Goal: Navigation & Orientation: Find specific page/section

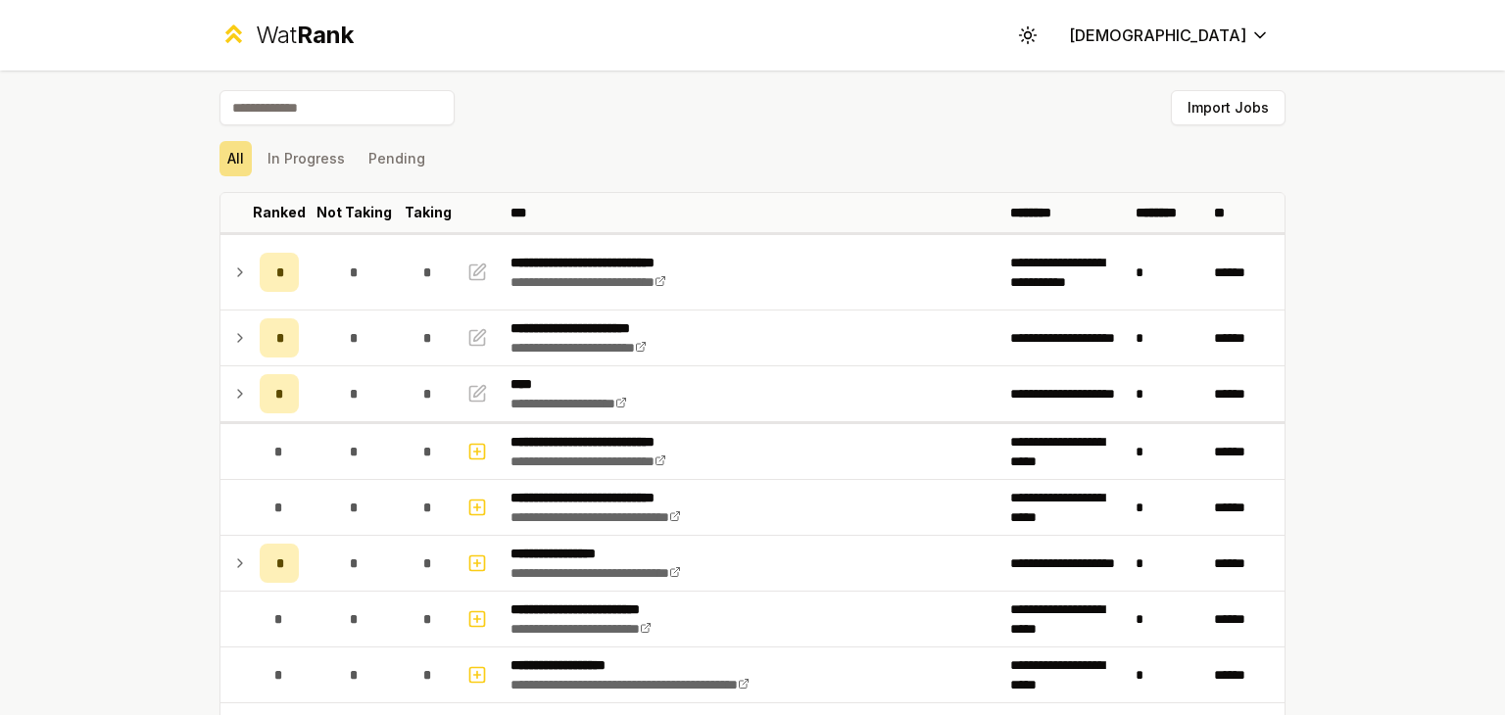
click at [872, 141] on div "All In Progress Pending" at bounding box center [752, 158] width 1066 height 35
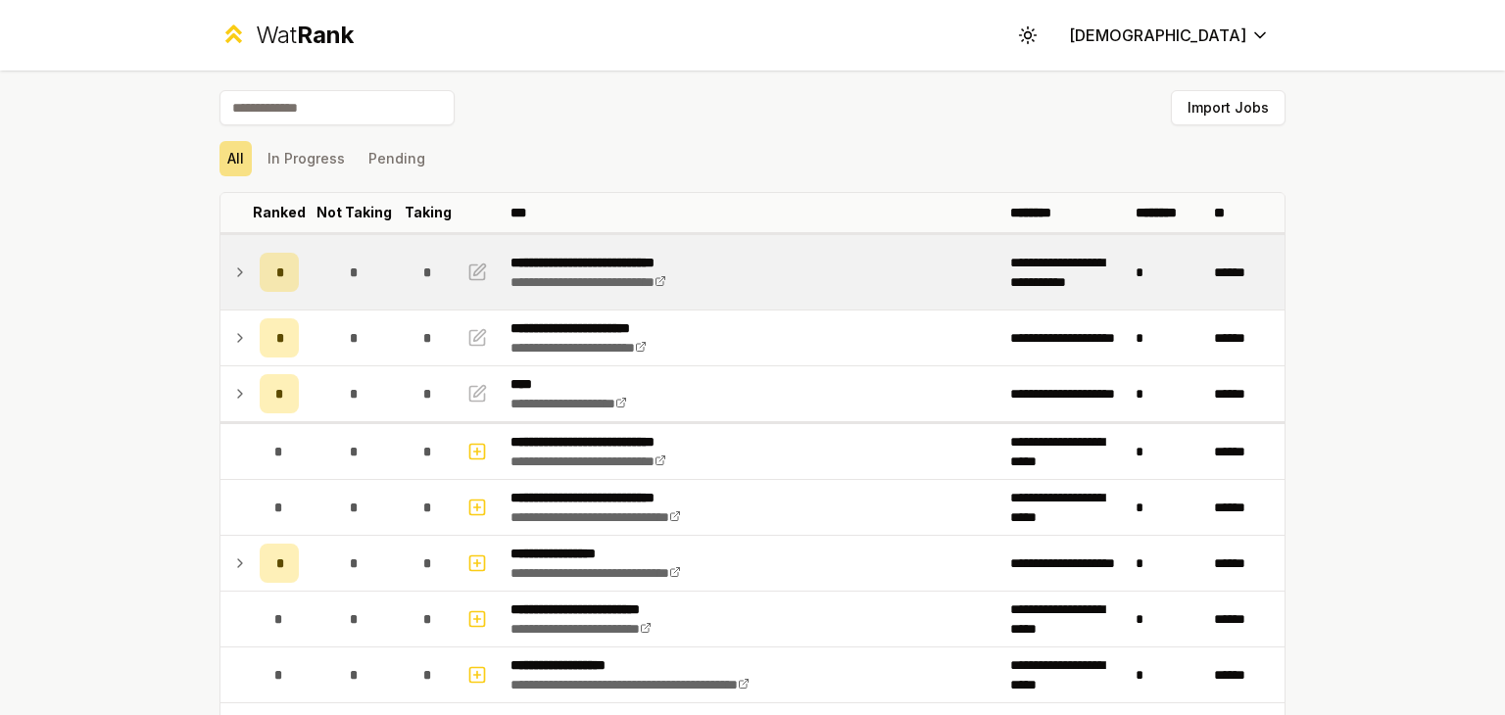
click at [239, 278] on icon at bounding box center [240, 273] width 16 height 24
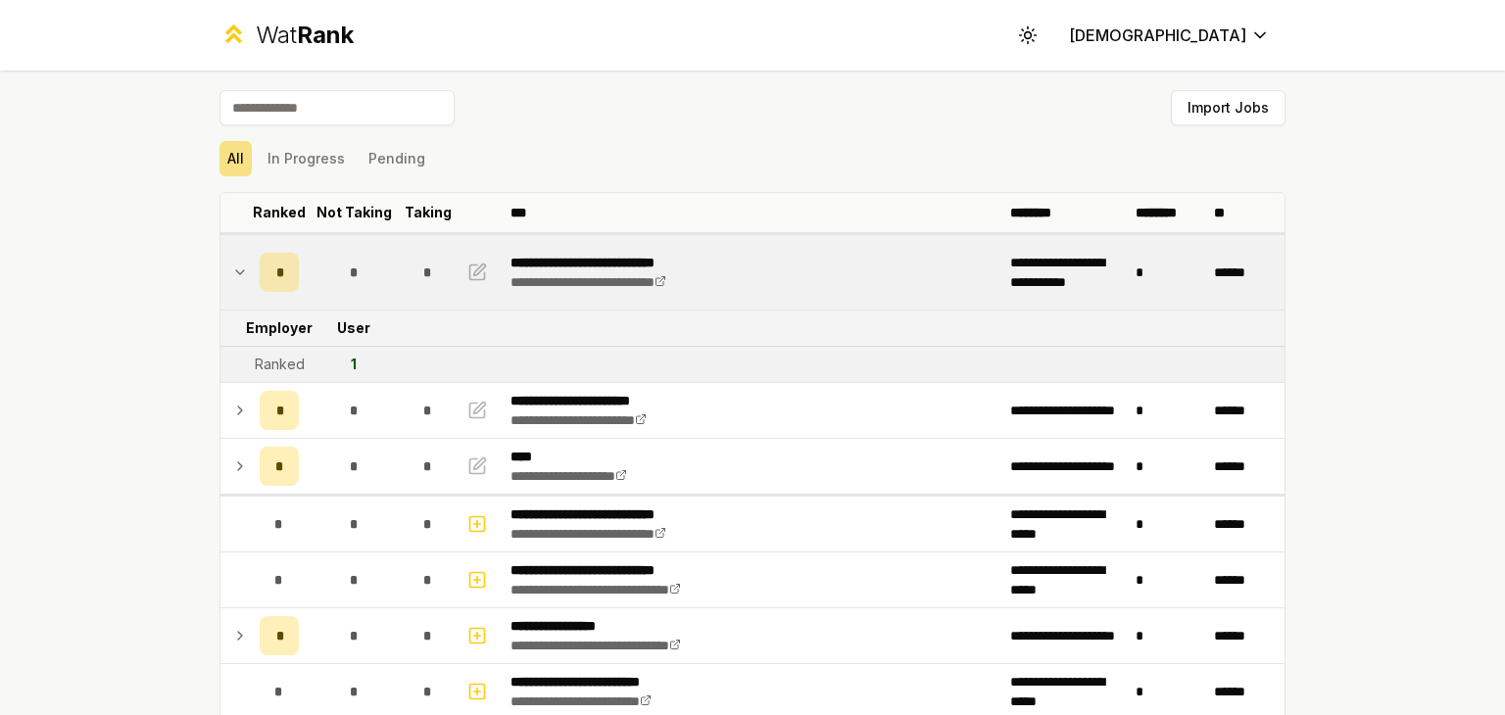
click at [239, 278] on icon at bounding box center [240, 273] width 16 height 24
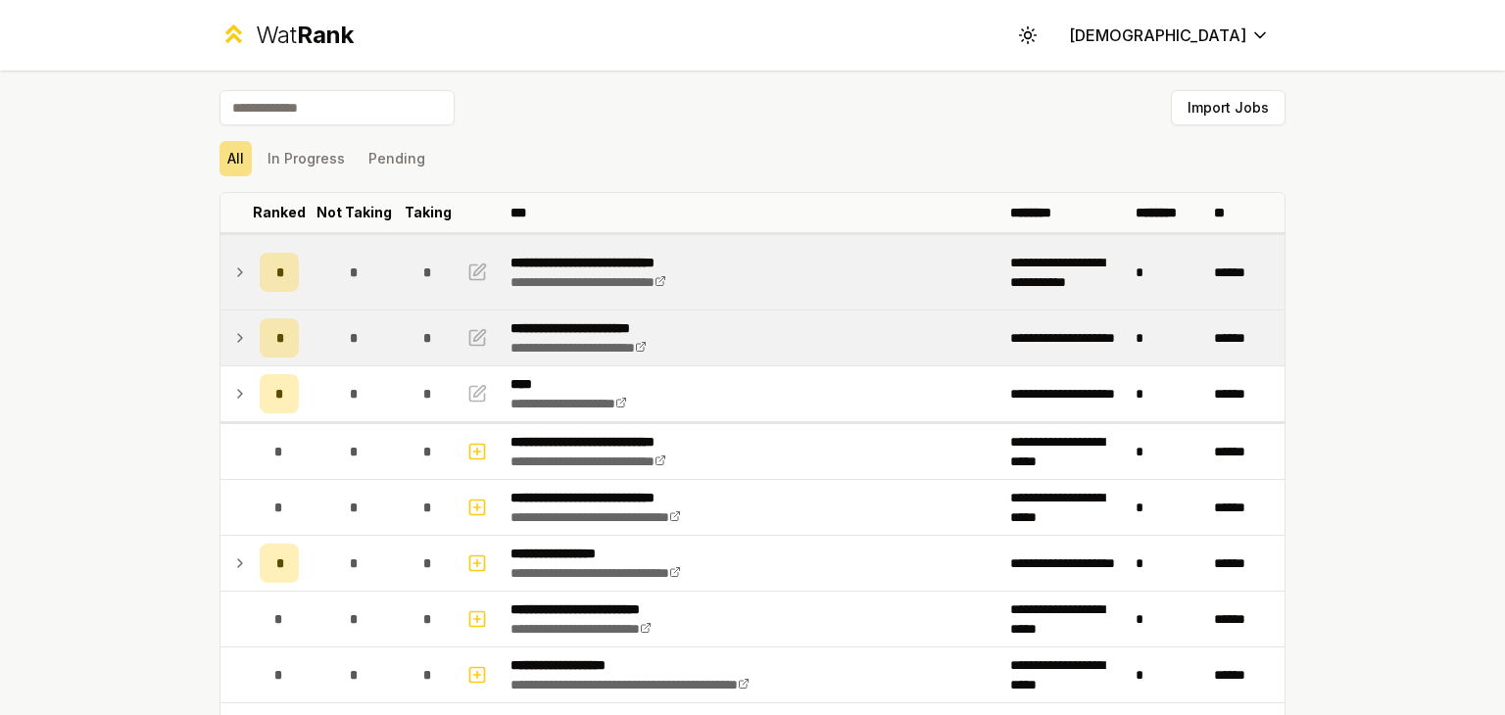
click at [232, 341] on icon at bounding box center [240, 338] width 16 height 24
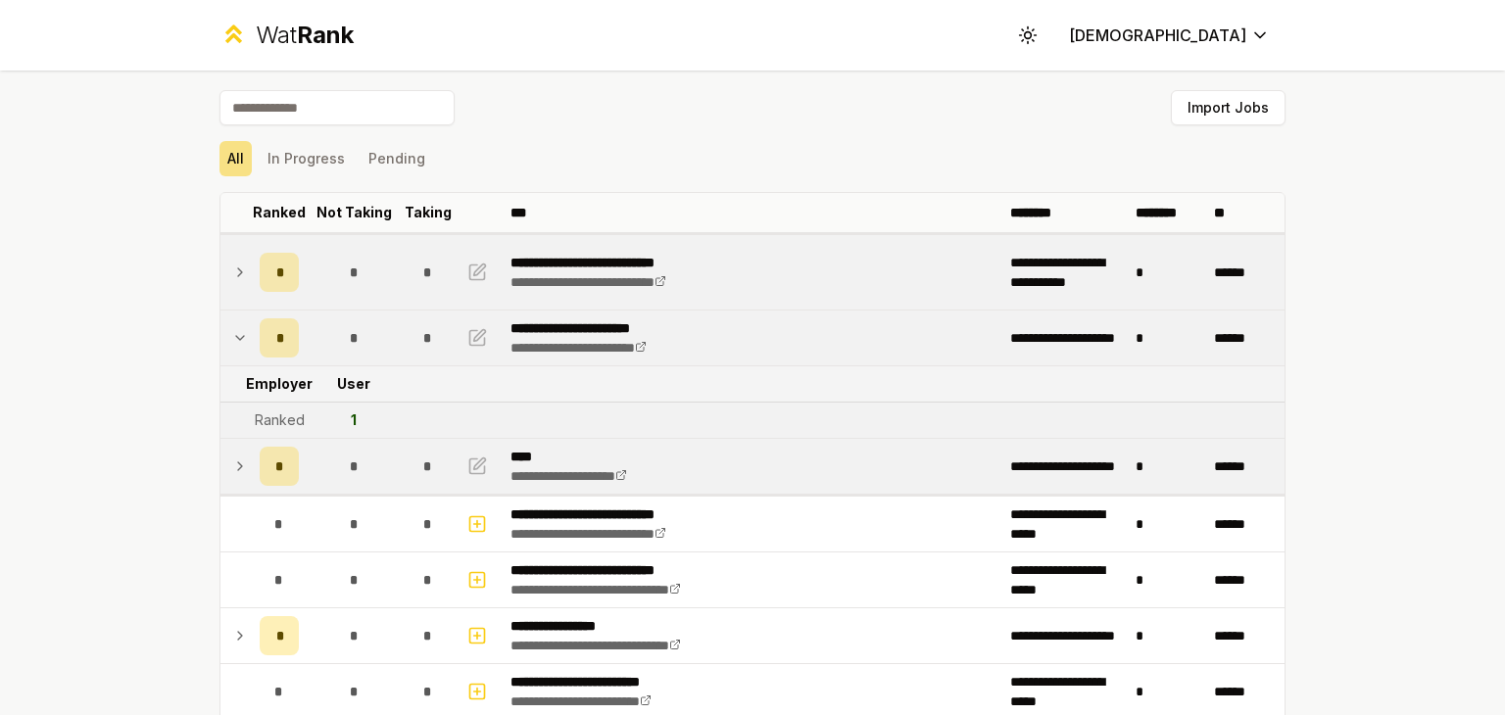
click at [232, 456] on icon at bounding box center [240, 467] width 16 height 24
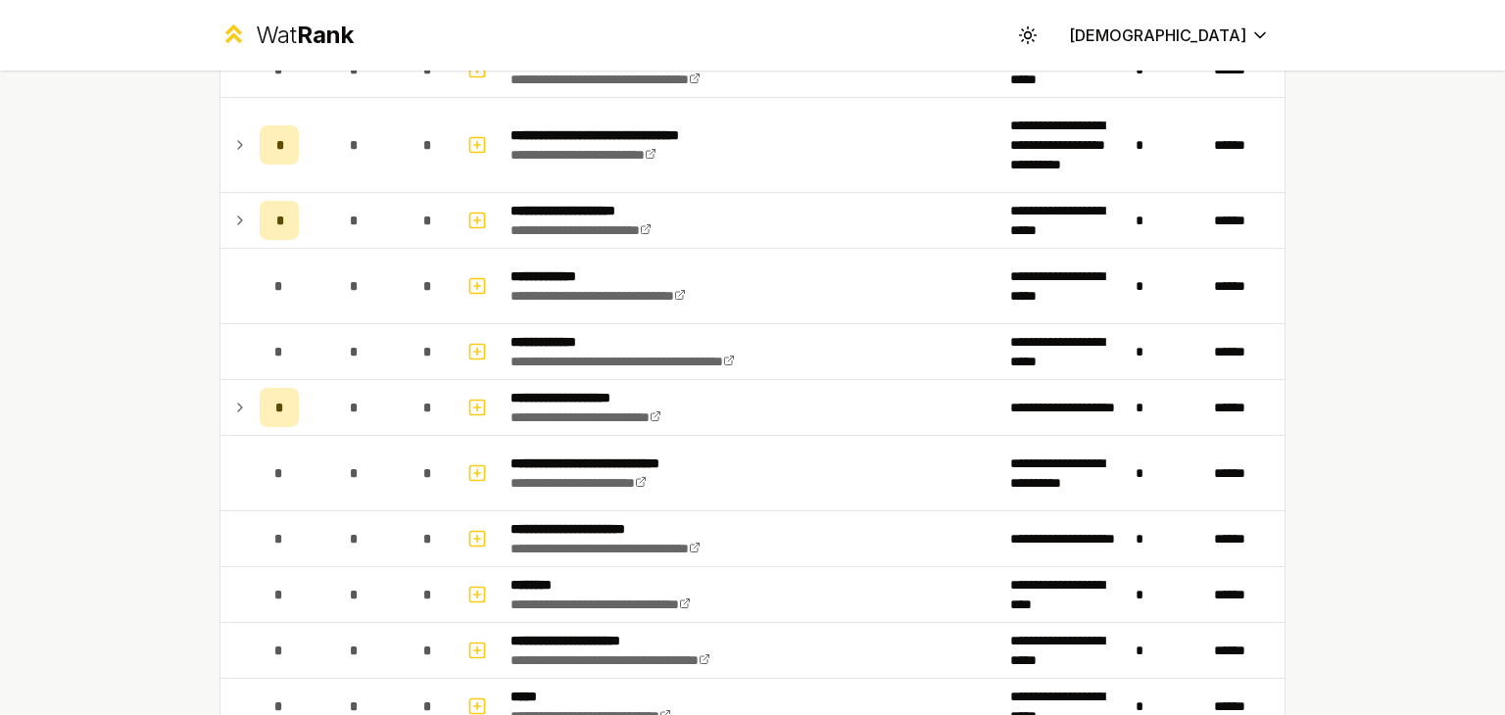
scroll to position [899, 0]
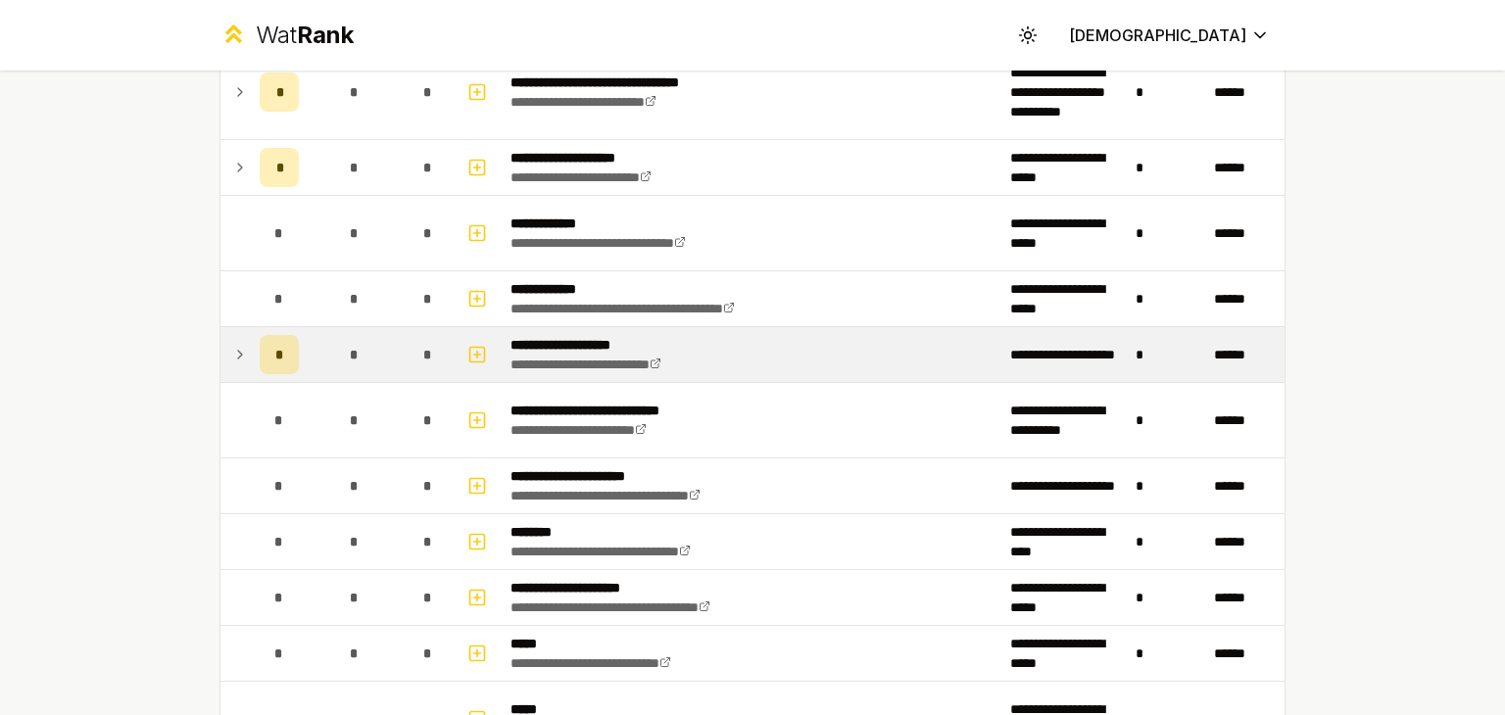
click at [232, 359] on icon at bounding box center [240, 355] width 16 height 24
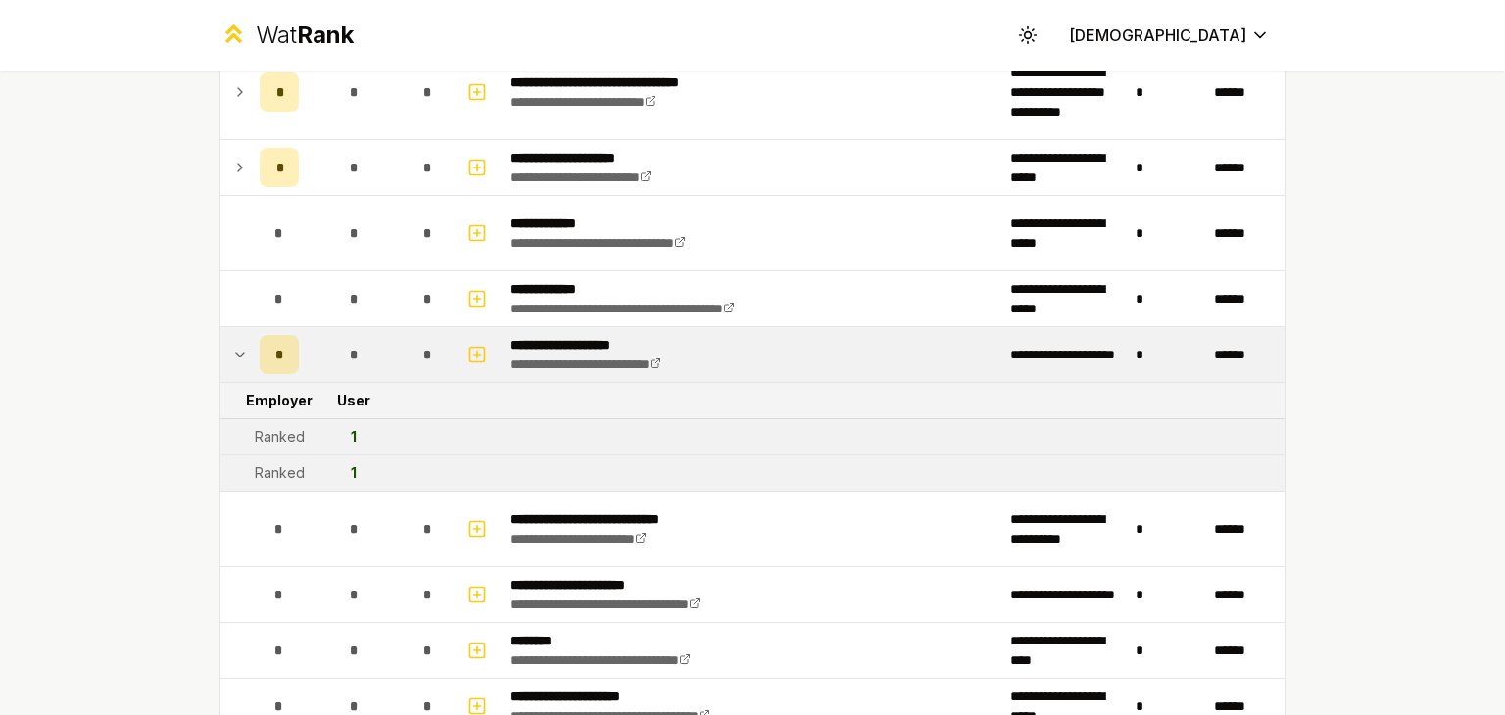
click at [232, 359] on icon at bounding box center [240, 355] width 16 height 24
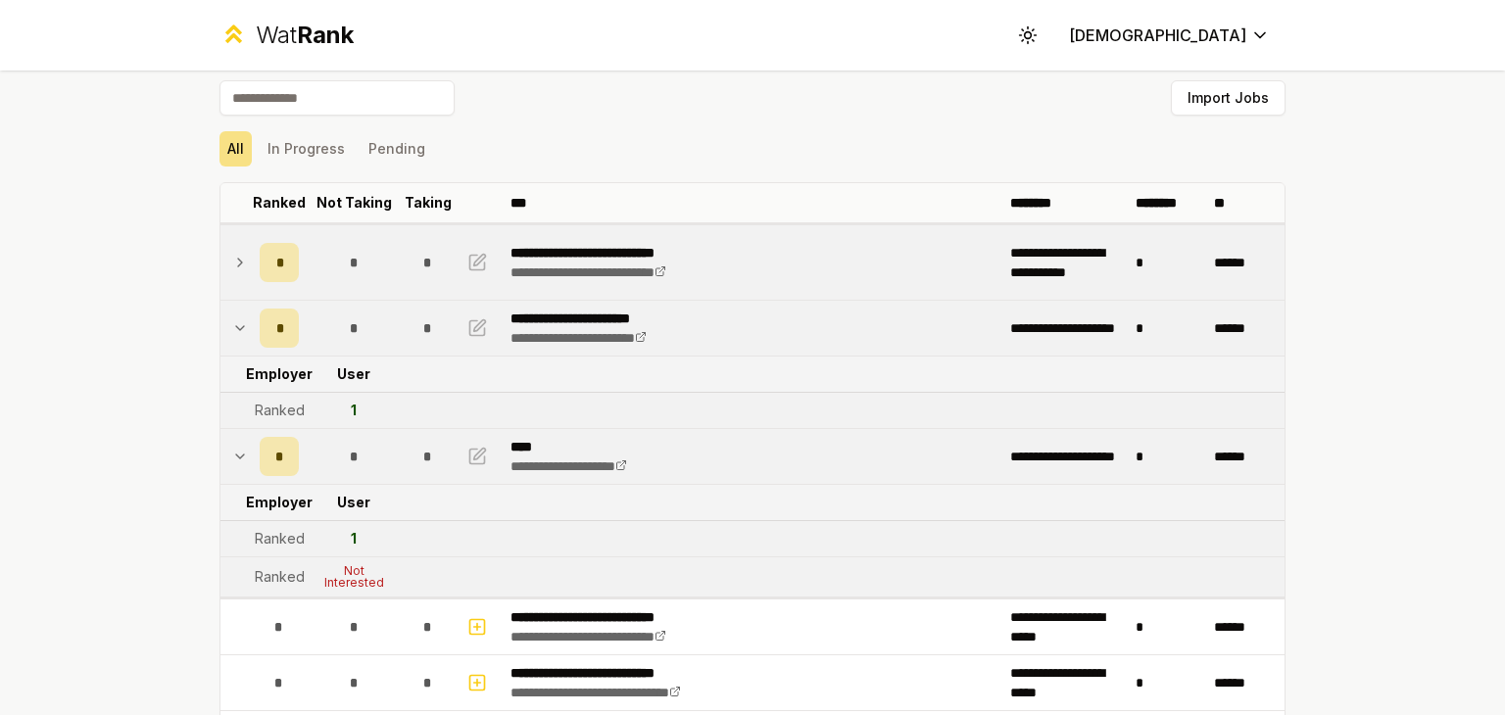
scroll to position [0, 0]
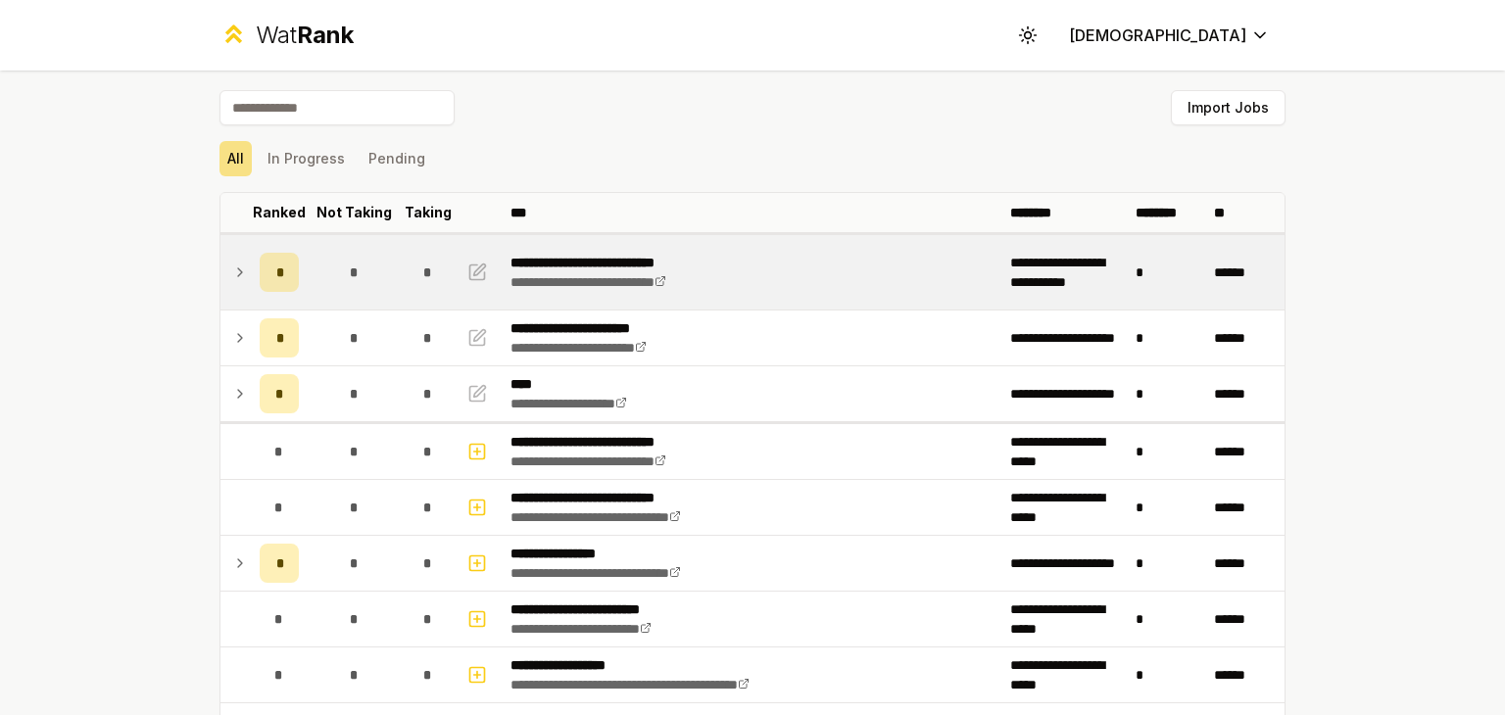
click at [375, 248] on td "*" at bounding box center [354, 272] width 94 height 74
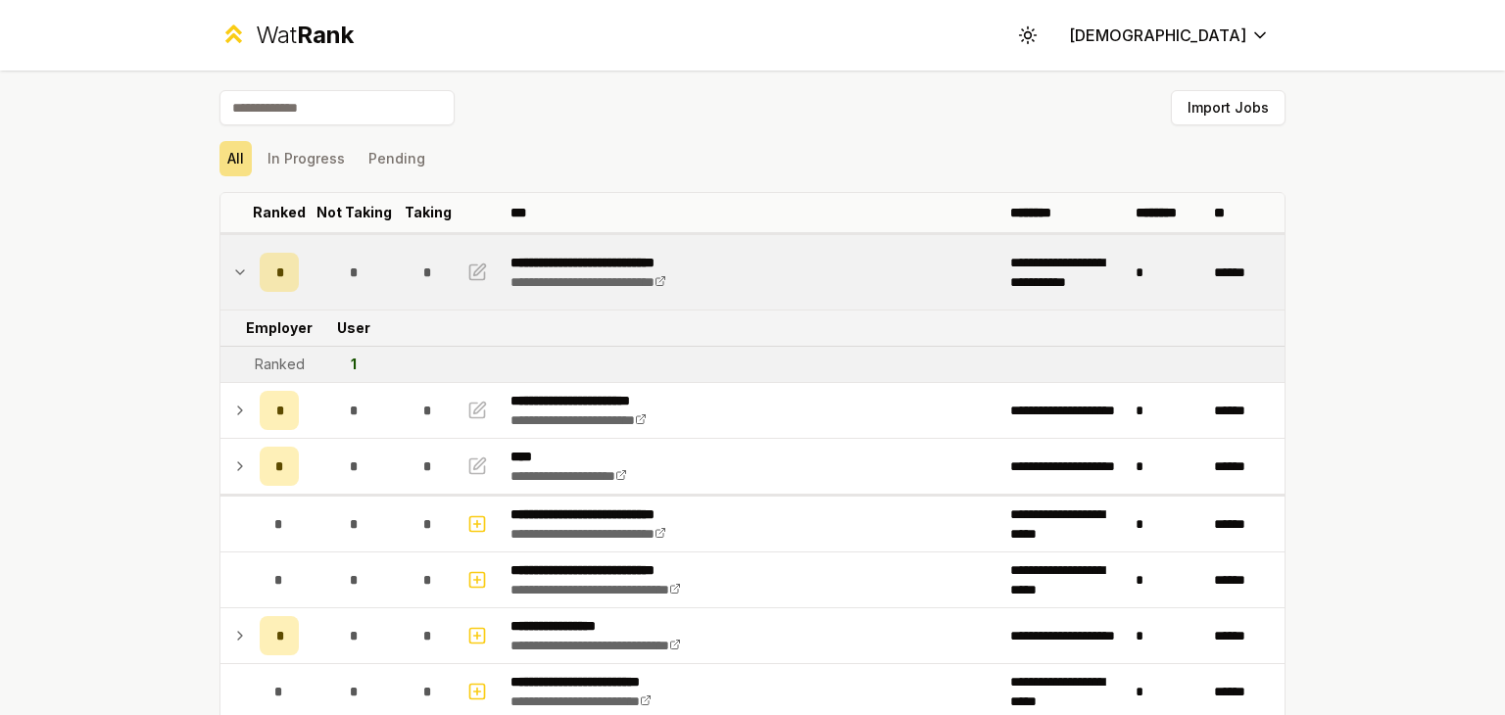
click at [375, 248] on td "*" at bounding box center [354, 272] width 94 height 74
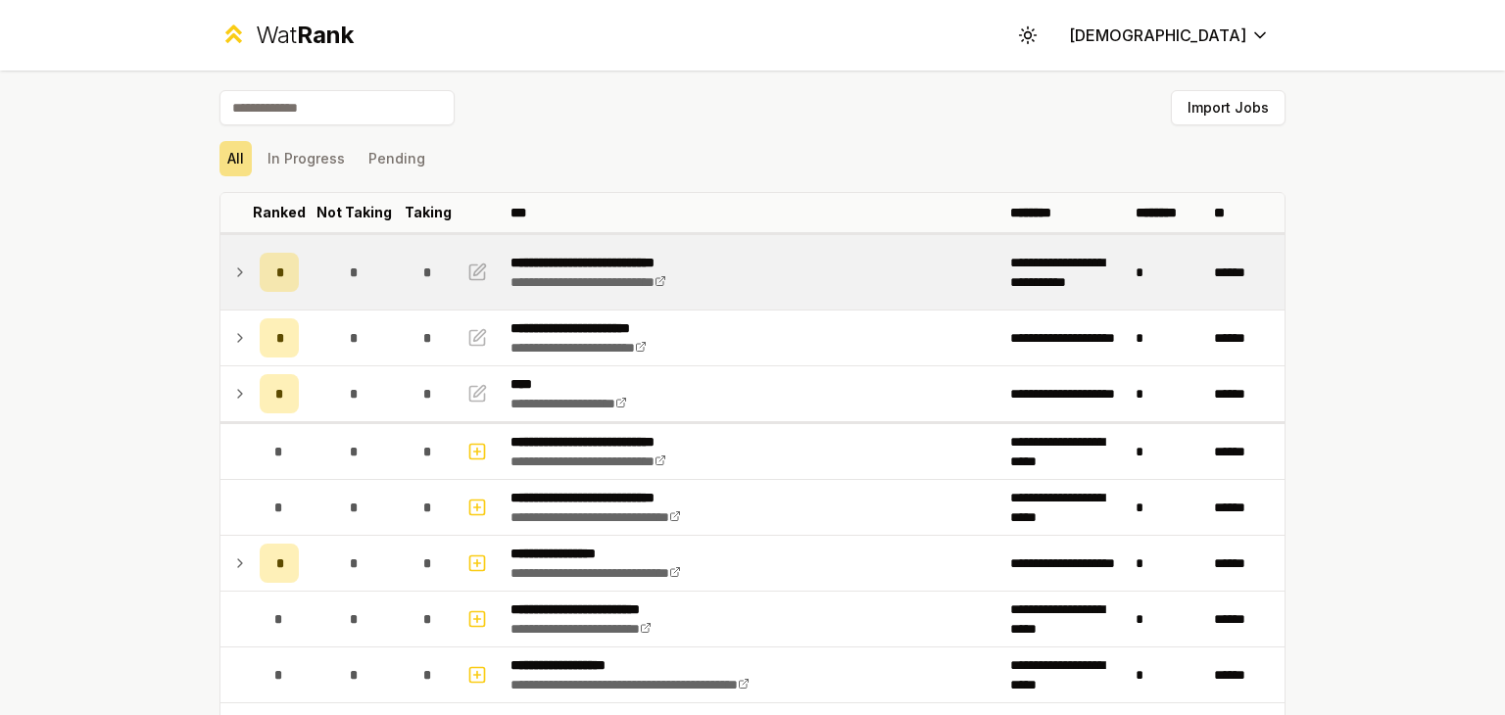
click at [375, 248] on td "*" at bounding box center [354, 272] width 94 height 74
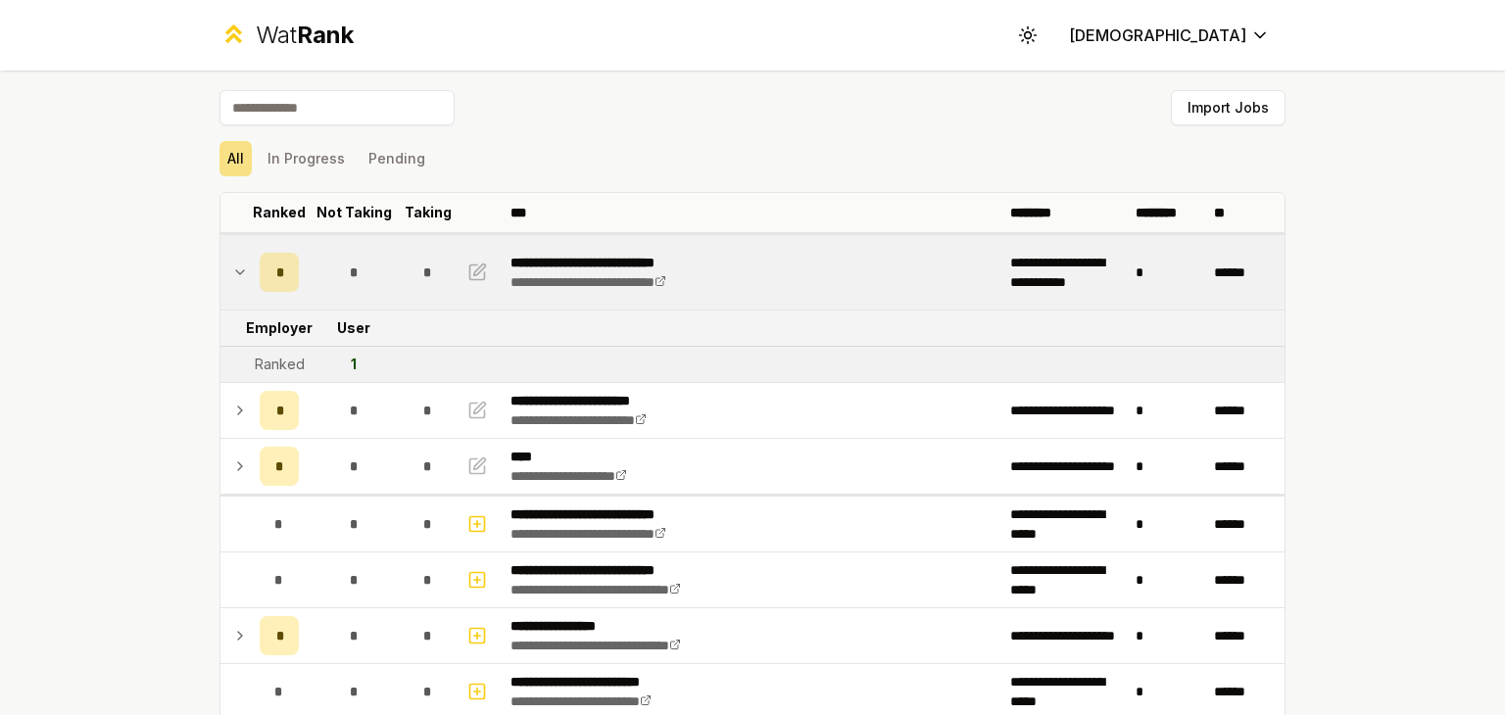
click at [375, 248] on td "*" at bounding box center [354, 272] width 94 height 74
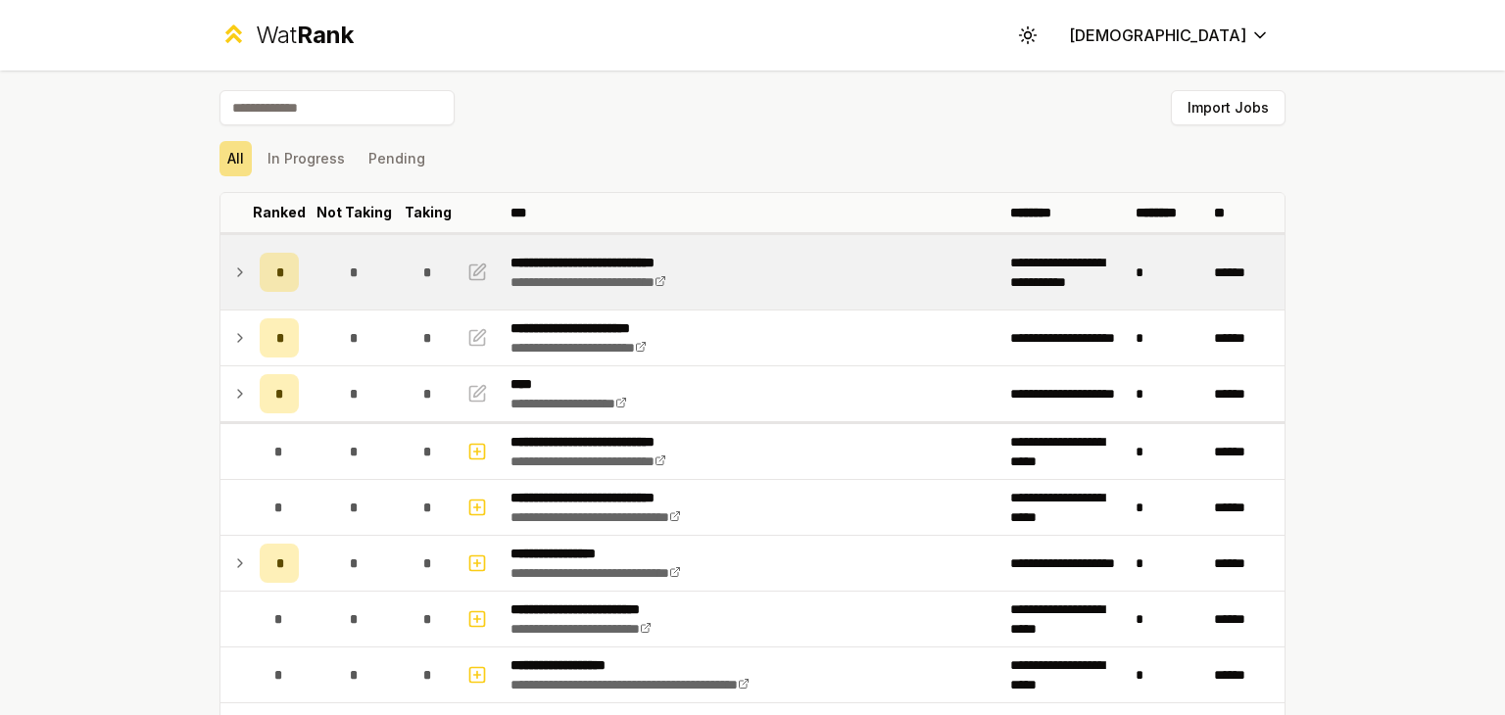
click at [375, 248] on td "*" at bounding box center [354, 272] width 94 height 74
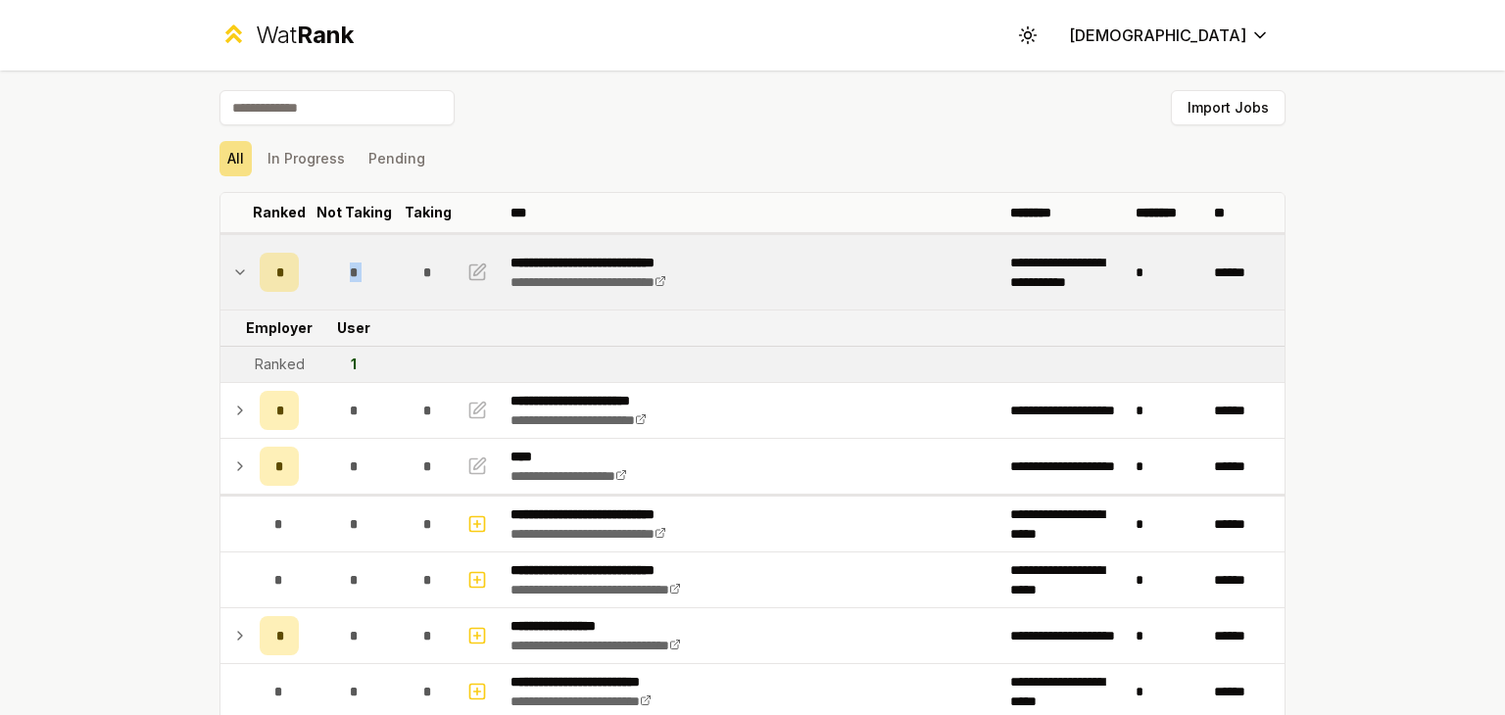
click at [375, 248] on td "*" at bounding box center [354, 272] width 94 height 74
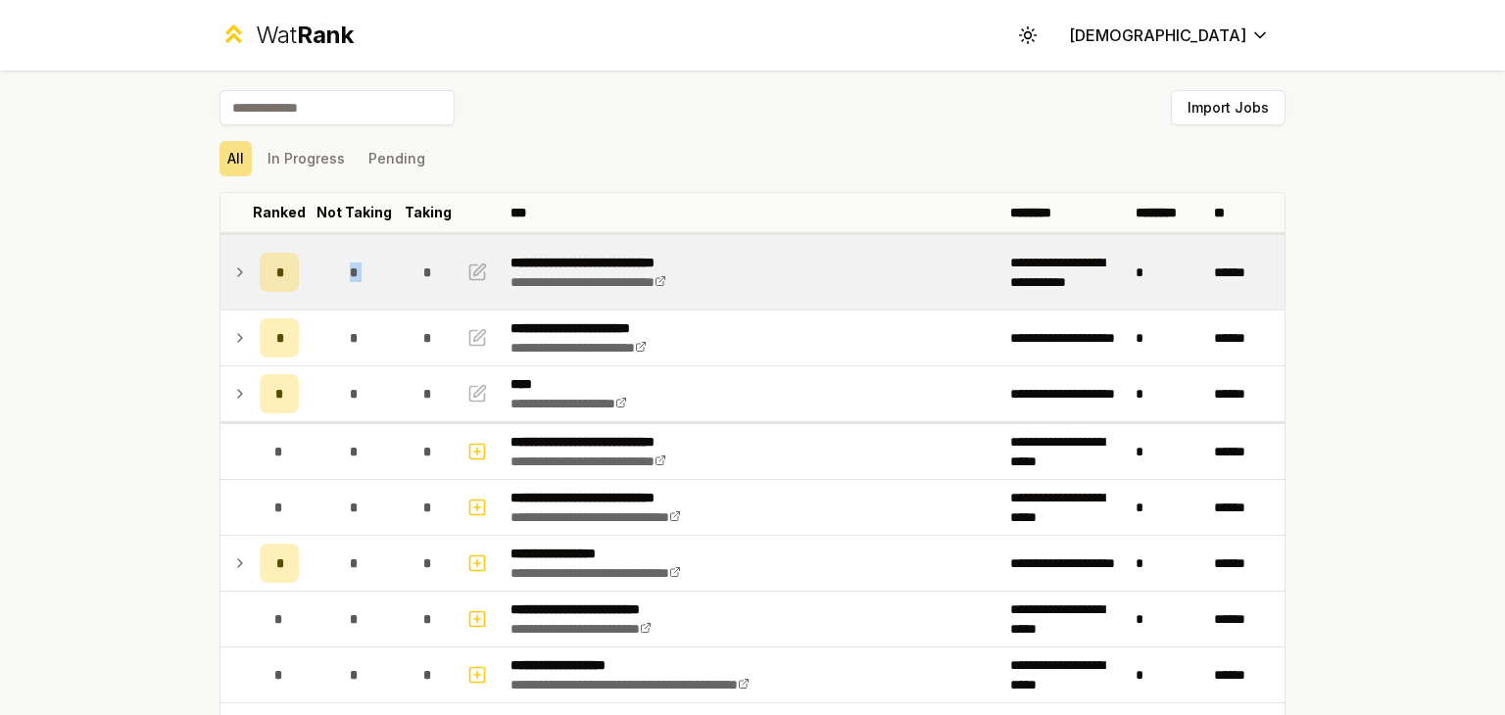
click at [375, 248] on td "*" at bounding box center [354, 272] width 94 height 74
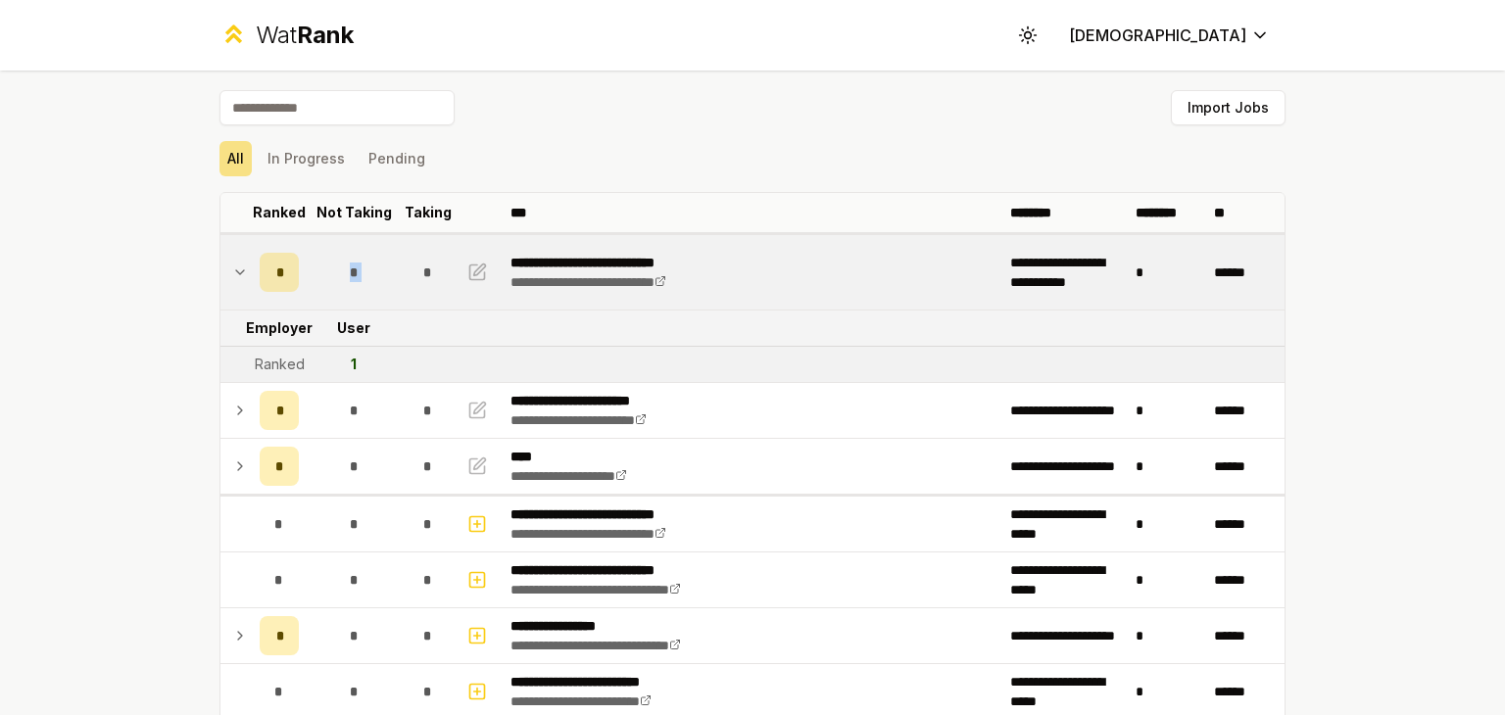
click at [375, 248] on td "*" at bounding box center [354, 272] width 94 height 74
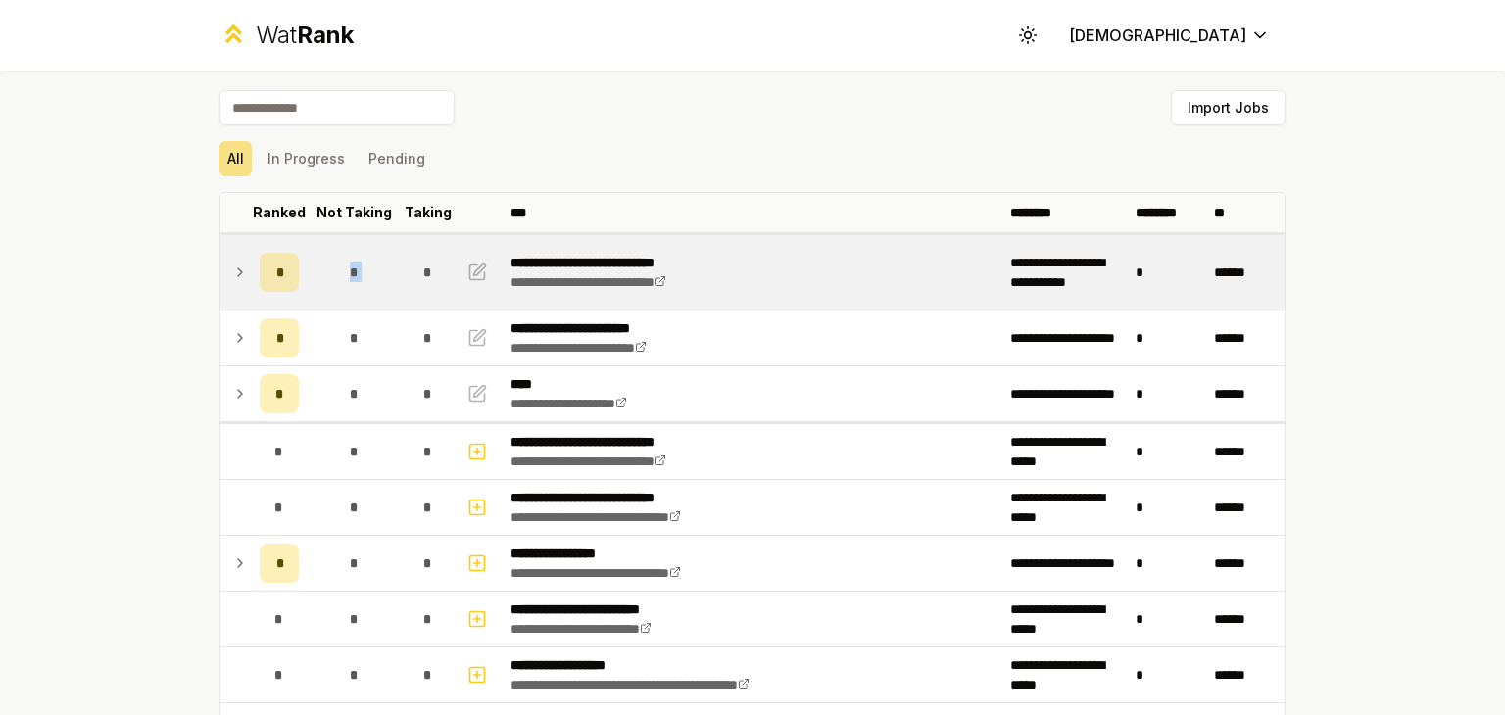
click at [375, 248] on td "*" at bounding box center [354, 272] width 94 height 74
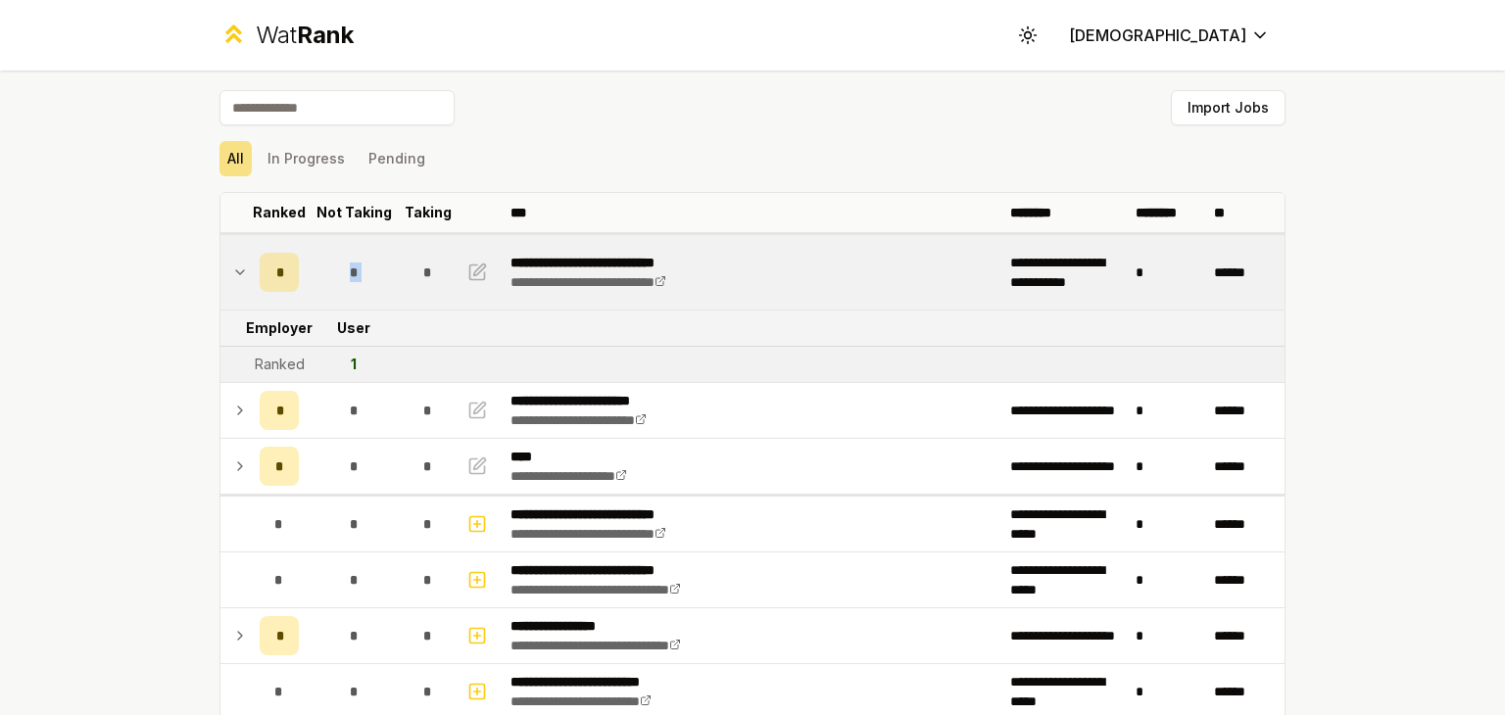
click at [375, 248] on td "*" at bounding box center [354, 272] width 94 height 74
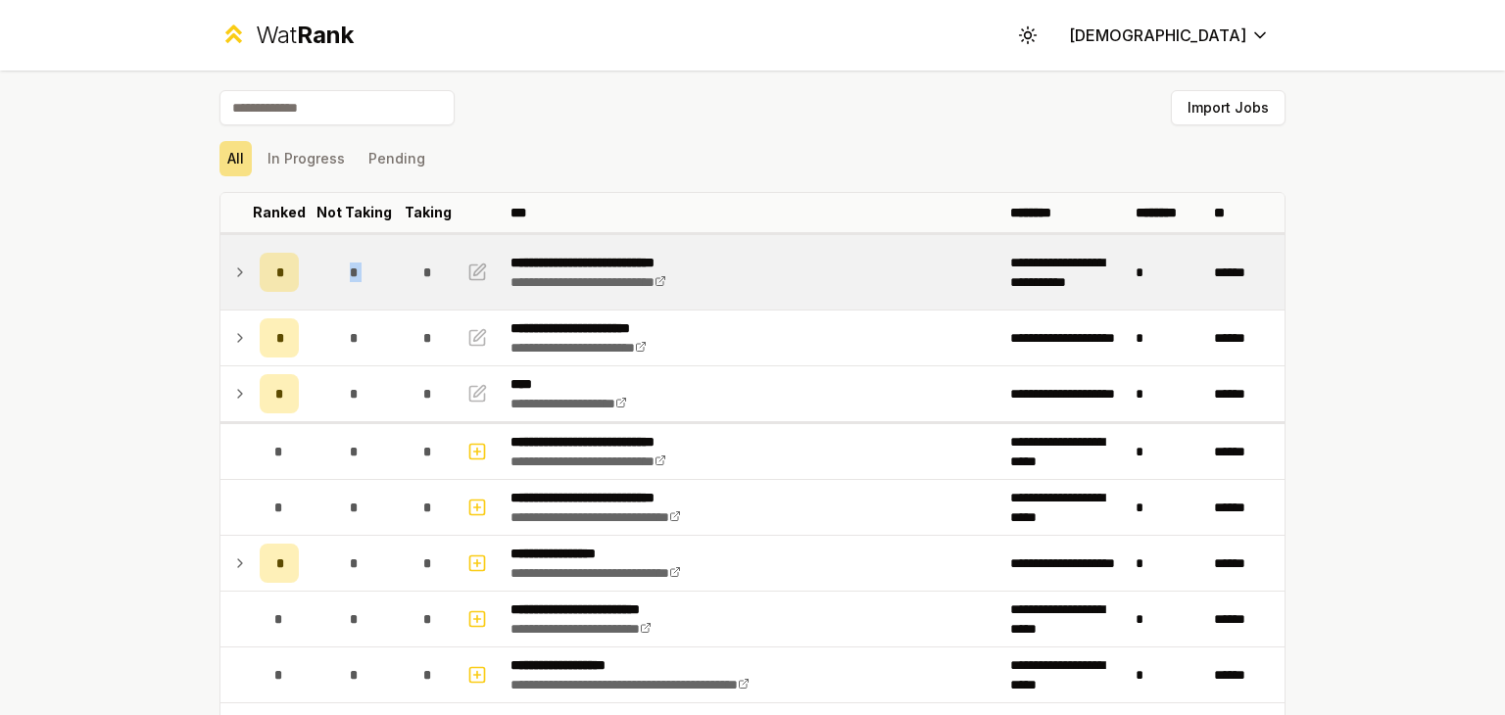
click at [375, 248] on td "*" at bounding box center [354, 272] width 94 height 74
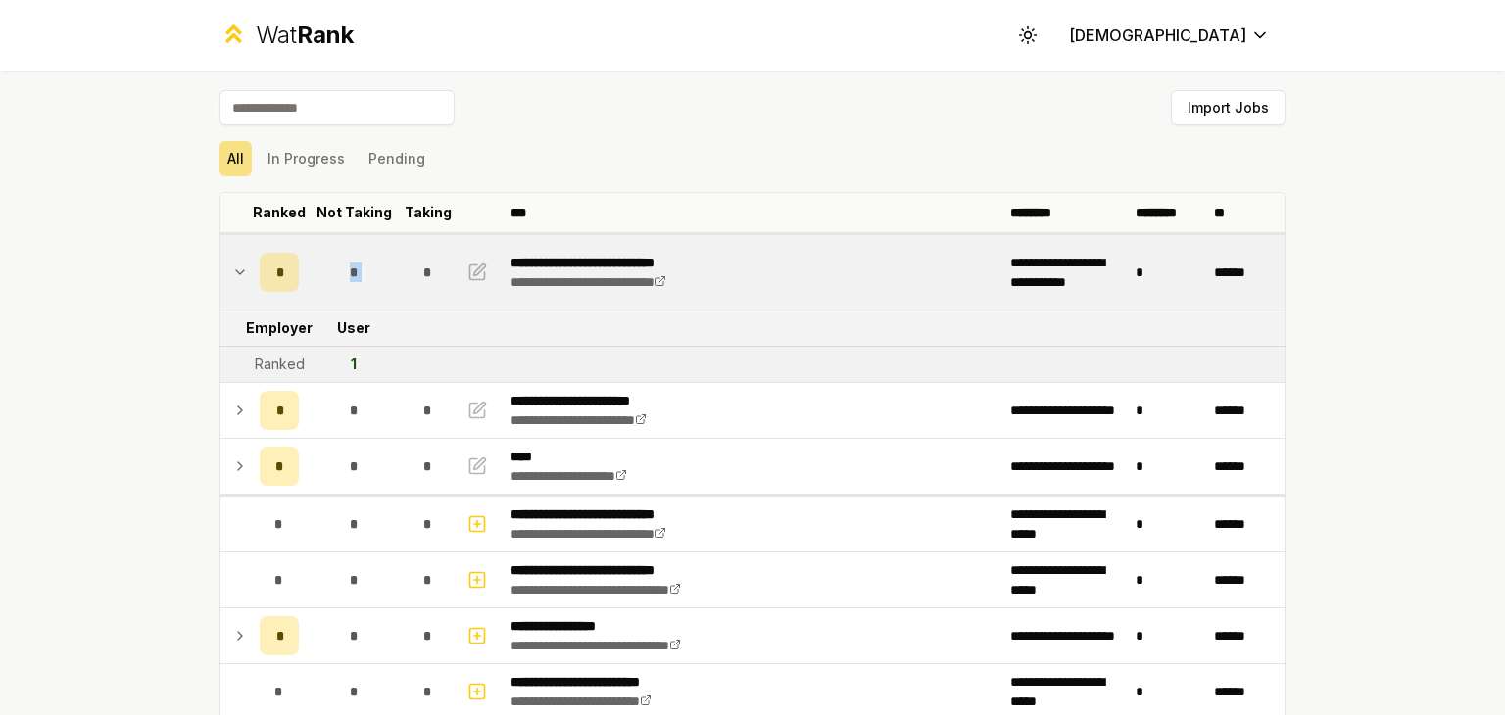
click at [375, 248] on td "*" at bounding box center [354, 272] width 94 height 74
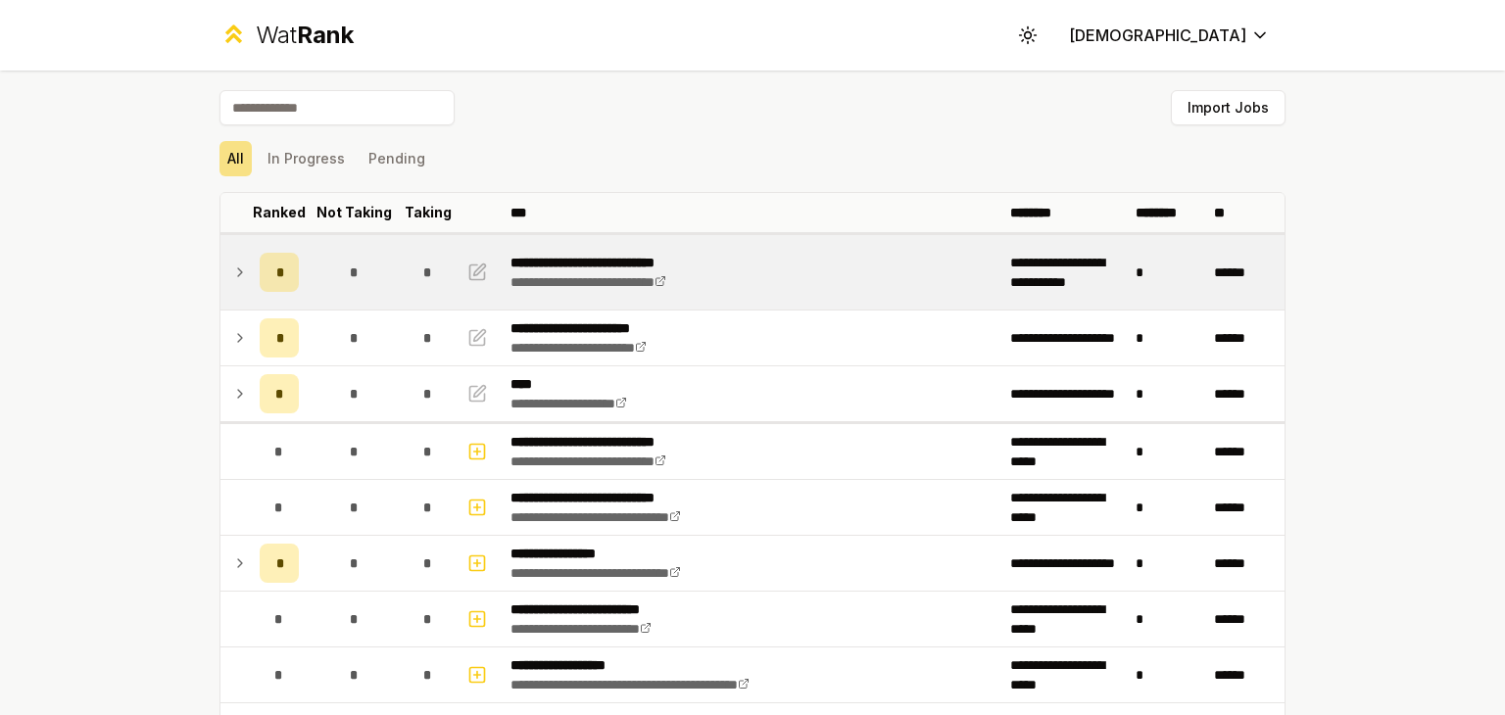
click at [375, 248] on td "*" at bounding box center [354, 272] width 94 height 74
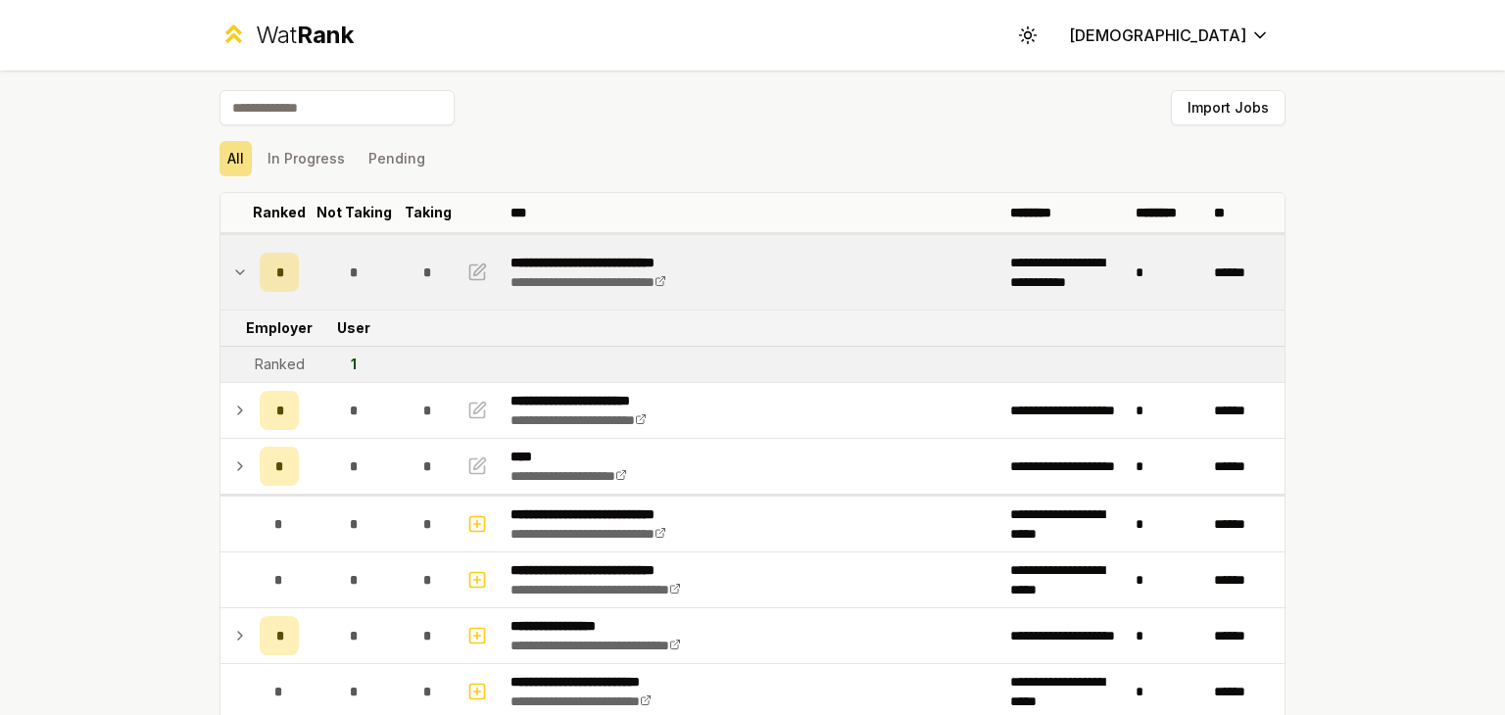
click at [375, 248] on td "*" at bounding box center [354, 272] width 94 height 74
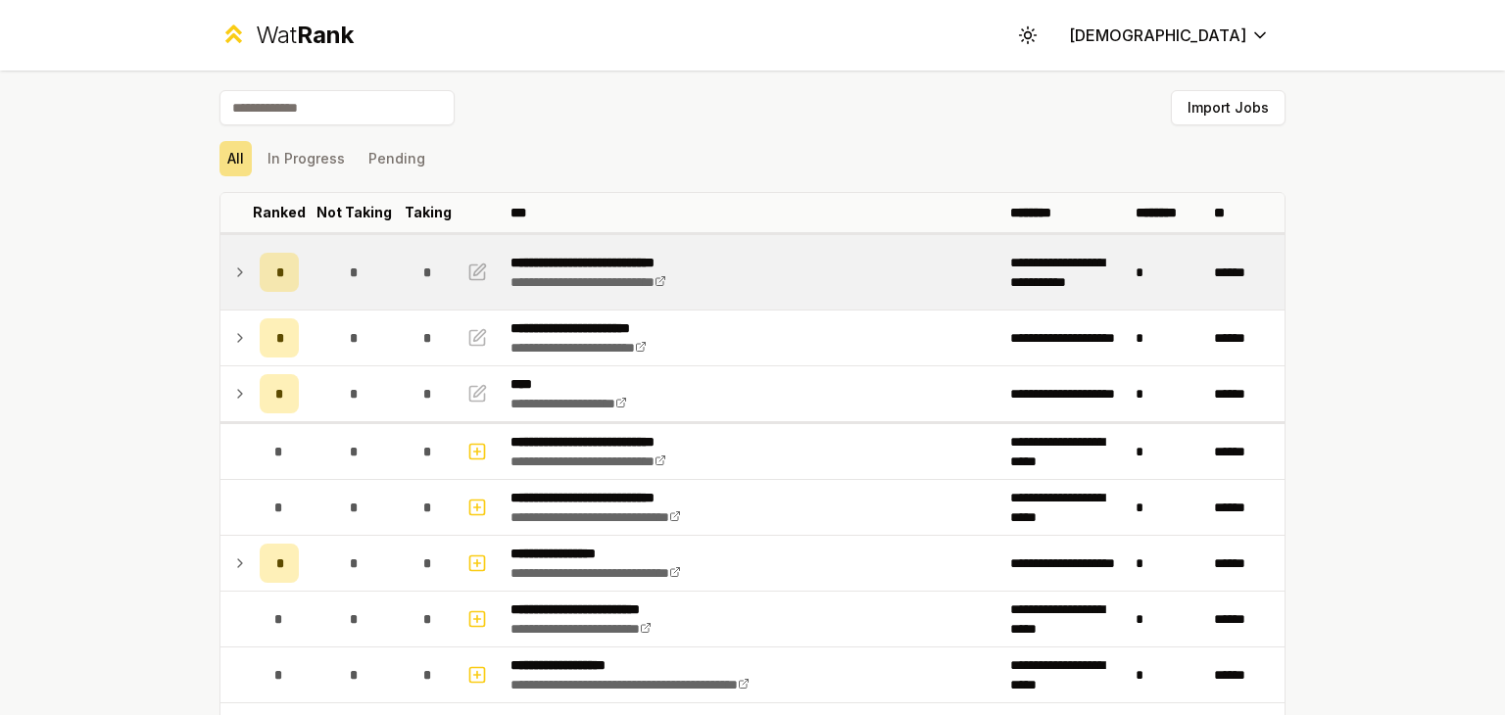
click at [375, 248] on td "*" at bounding box center [354, 272] width 94 height 74
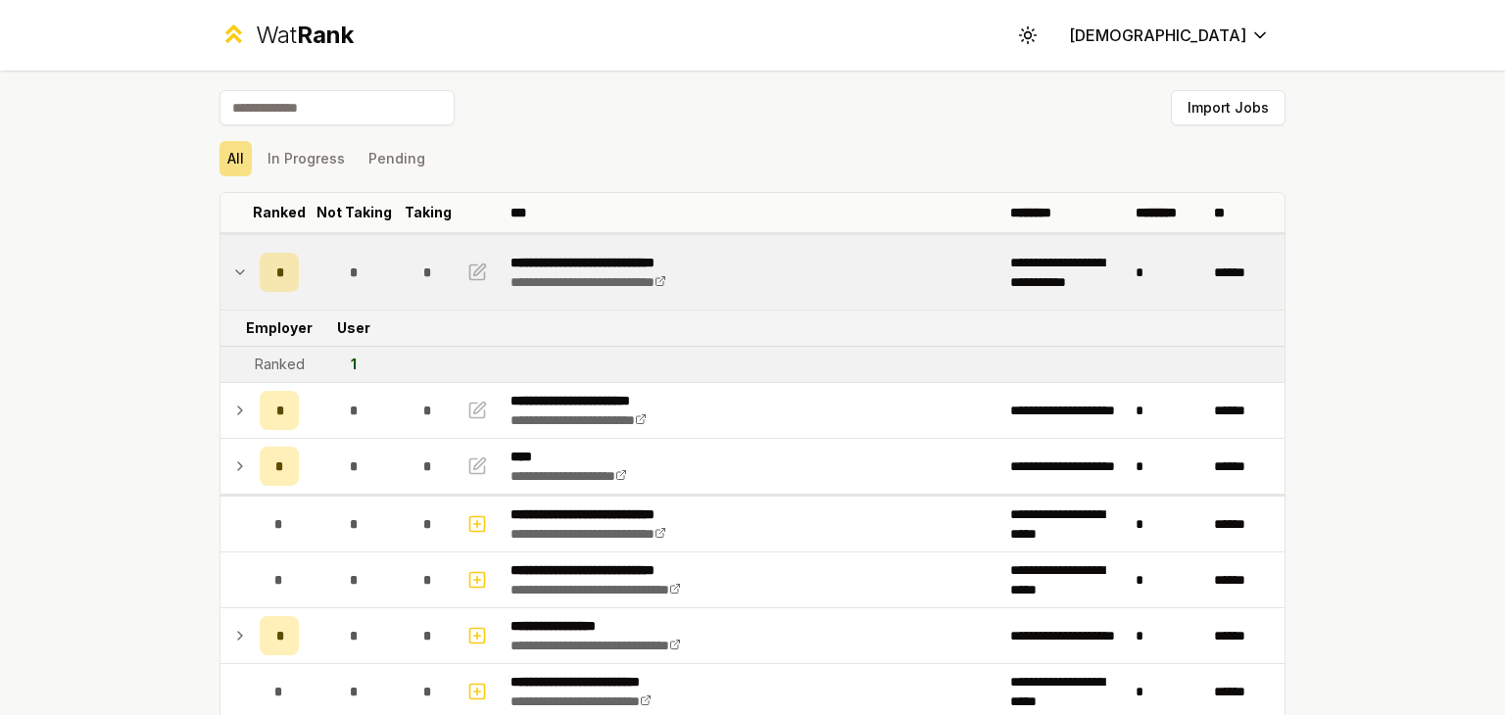
click at [375, 248] on td "*" at bounding box center [354, 272] width 94 height 74
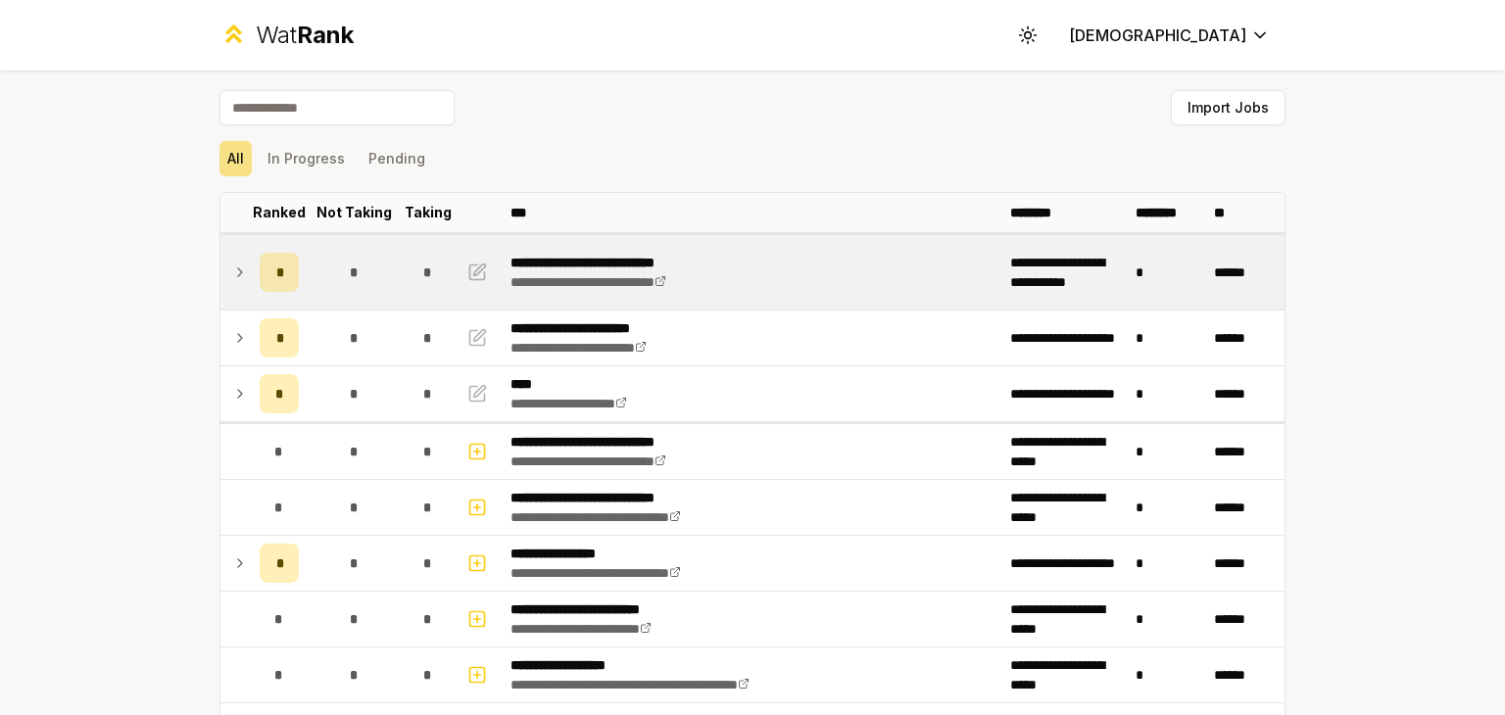
click at [375, 248] on td "*" at bounding box center [354, 272] width 94 height 74
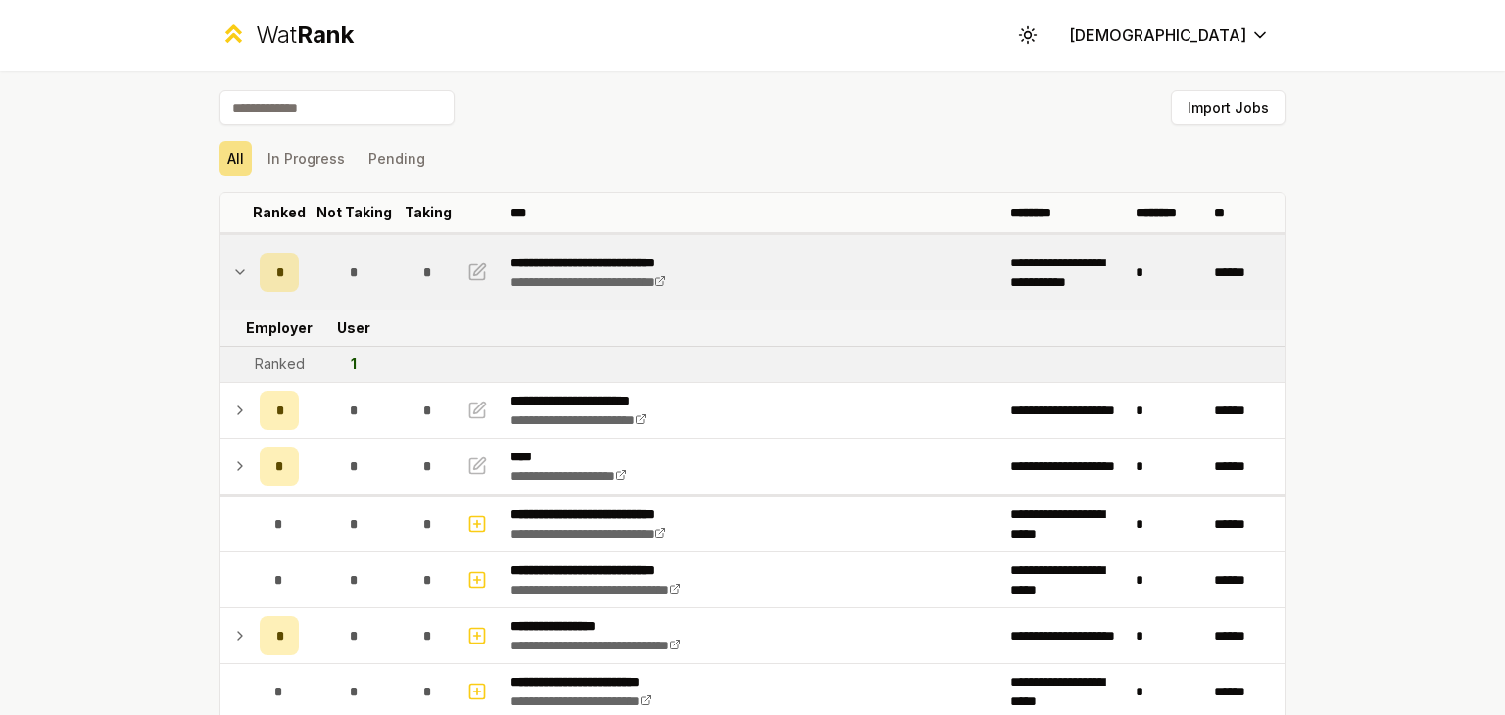
click at [375, 248] on td "*" at bounding box center [354, 272] width 94 height 74
